Goal: Use online tool/utility: Utilize a website feature to perform a specific function

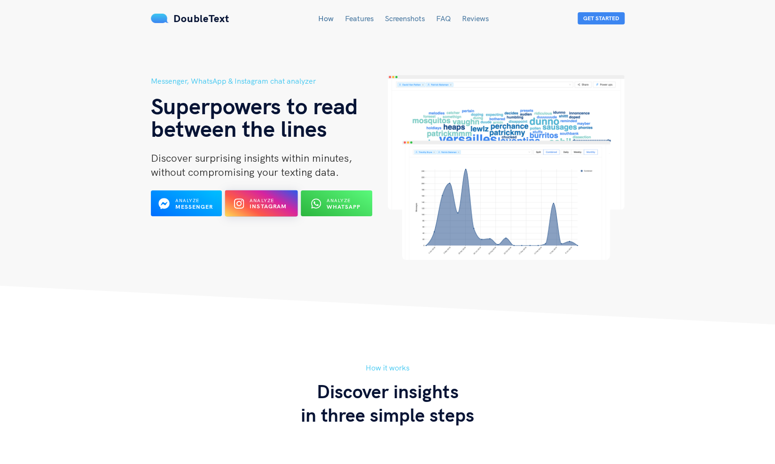
click at [271, 209] on b "Instagram" at bounding box center [268, 206] width 38 height 7
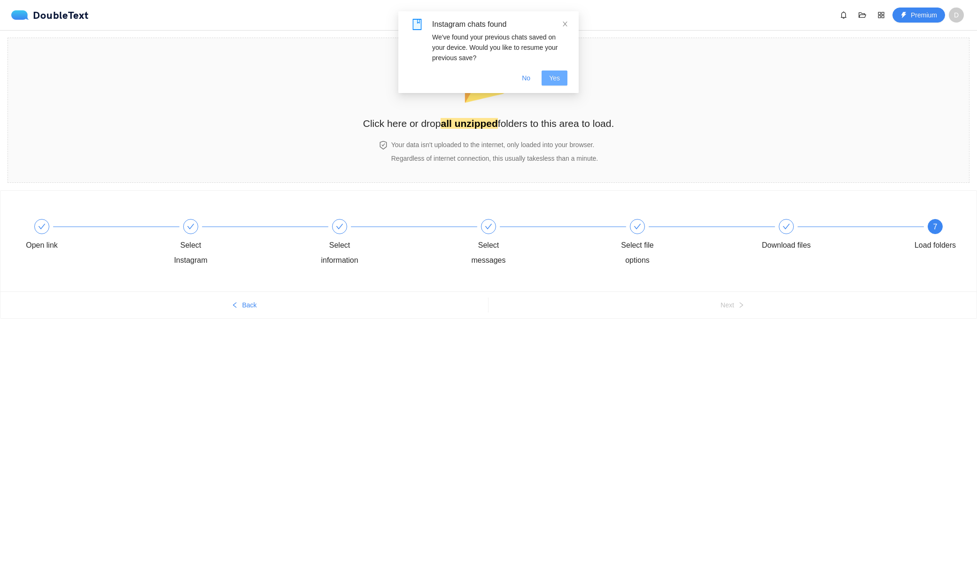
click at [547, 77] on button "Yes" at bounding box center [555, 77] width 26 height 15
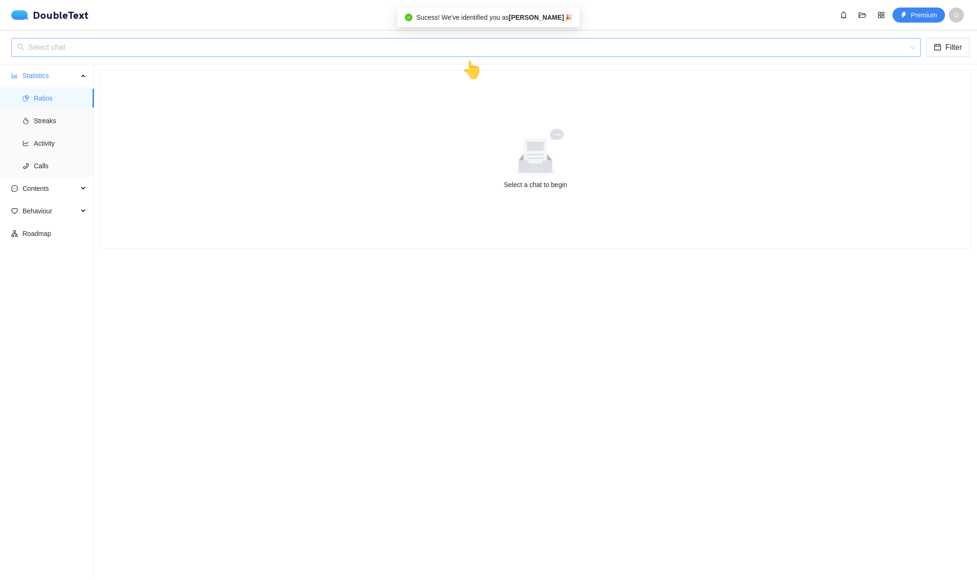
click at [184, 49] on input "search" at bounding box center [463, 48] width 892 height 18
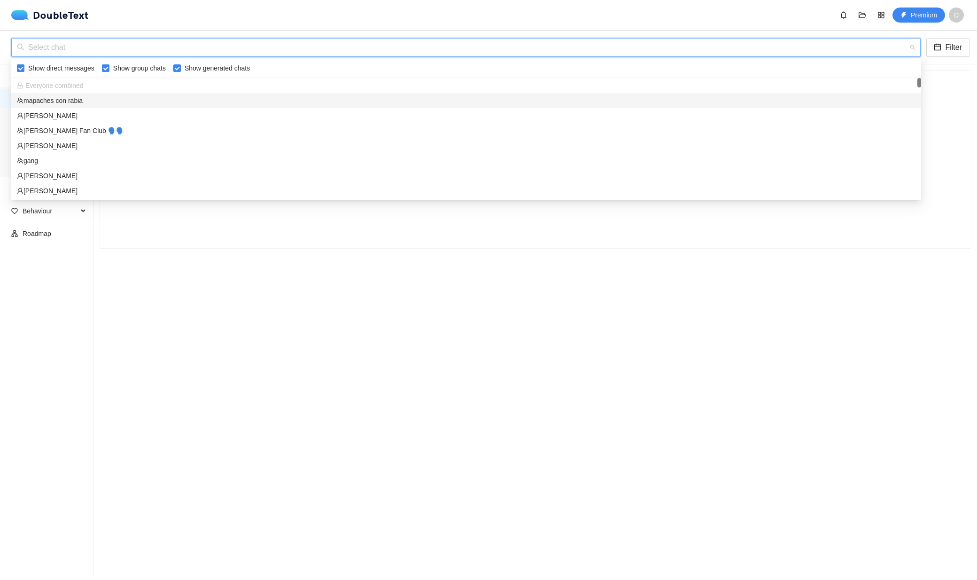
click at [125, 101] on div "mapaches con rabia" at bounding box center [466, 100] width 899 height 10
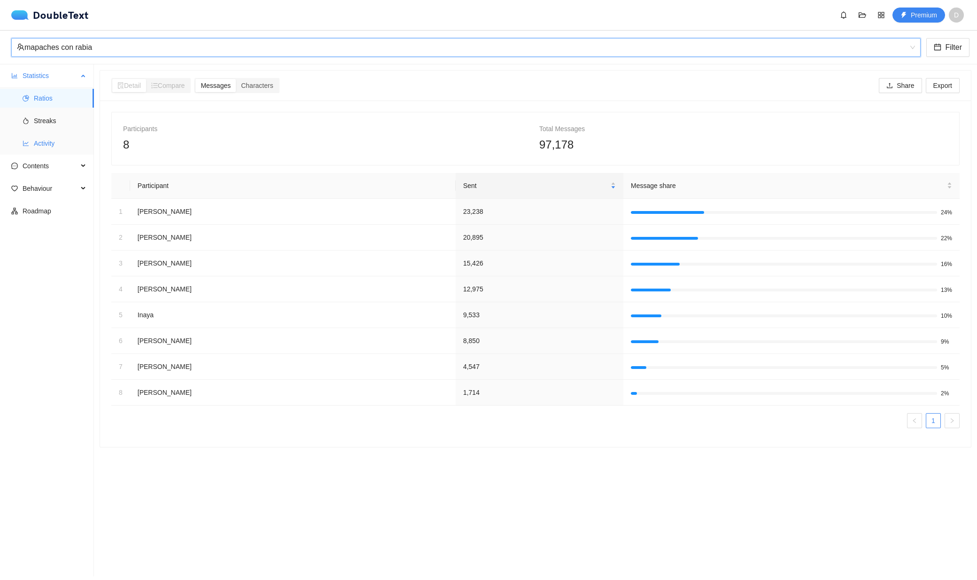
click at [55, 149] on span "Activity" at bounding box center [60, 143] width 53 height 19
